Goal: Find contact information: Find contact information

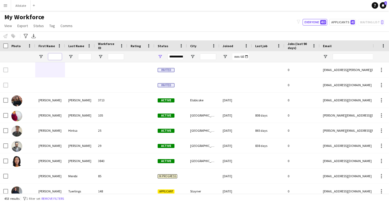
click at [53, 59] on input "First Name Filter Input" at bounding box center [55, 56] width 14 height 7
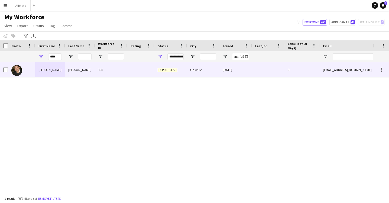
click at [59, 69] on div "[PERSON_NAME]" at bounding box center [50, 69] width 30 height 15
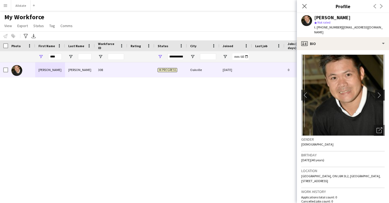
click at [381, 92] on app-icon "chevron-right" at bounding box center [381, 95] width 8 height 6
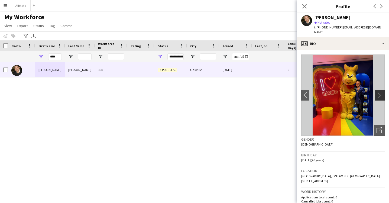
click at [381, 92] on app-icon "chevron-right" at bounding box center [381, 95] width 8 height 6
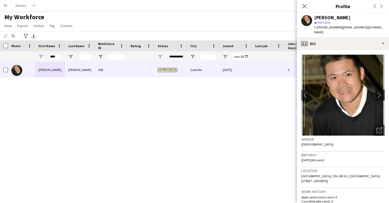
click at [381, 92] on app-icon "chevron-right" at bounding box center [381, 95] width 8 height 6
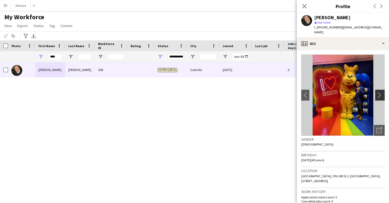
click at [381, 92] on app-icon "chevron-right" at bounding box center [381, 95] width 8 height 6
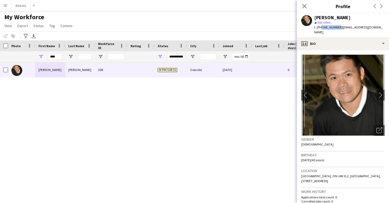
drag, startPoint x: 336, startPoint y: 27, endPoint x: 320, endPoint y: 29, distance: 16.4
click at [320, 29] on span "t. [PHONE_NUMBER]" at bounding box center [328, 27] width 28 height 4
copy span "9055109896"
drag, startPoint x: 58, startPoint y: 58, endPoint x: 37, endPoint y: 58, distance: 20.9
click at [37, 58] on div "****" at bounding box center [50, 56] width 30 height 11
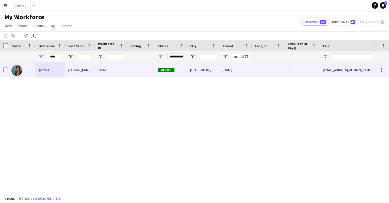
click at [46, 68] on div "genesis" at bounding box center [50, 69] width 30 height 15
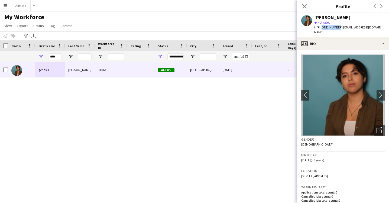
drag, startPoint x: 336, startPoint y: 28, endPoint x: 320, endPoint y: 29, distance: 16.0
click at [320, 29] on span "t. [PHONE_NUMBER]" at bounding box center [328, 27] width 28 height 4
copy span "6478692987"
drag, startPoint x: 59, startPoint y: 56, endPoint x: 41, endPoint y: 56, distance: 18.2
click at [41, 56] on div "****" at bounding box center [50, 56] width 30 height 11
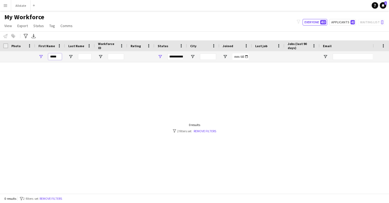
drag, startPoint x: 60, startPoint y: 56, endPoint x: 35, endPoint y: 56, distance: 25.2
click at [35, 56] on div "*****" at bounding box center [50, 56] width 30 height 11
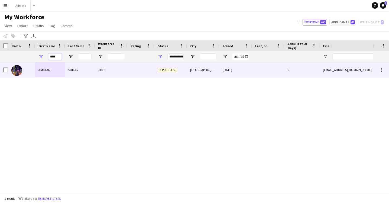
type input "****"
click at [47, 70] on div "ARMAAN" at bounding box center [50, 69] width 30 height 15
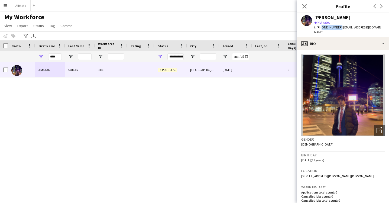
drag, startPoint x: 337, startPoint y: 28, endPoint x: 320, endPoint y: 28, distance: 16.5
click at [320, 28] on div "t. [PHONE_NUMBER] | [EMAIL_ADDRESS][DOMAIN_NAME]" at bounding box center [349, 30] width 70 height 10
copy span "6478306976"
